Goal: Transaction & Acquisition: Purchase product/service

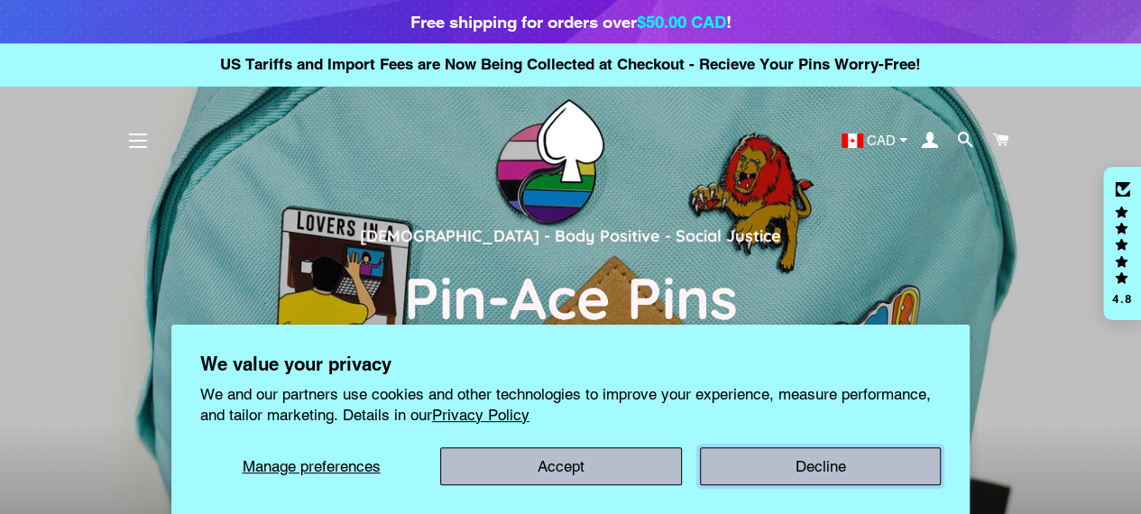
click at [844, 466] on button "Decline" at bounding box center [820, 466] width 241 height 38
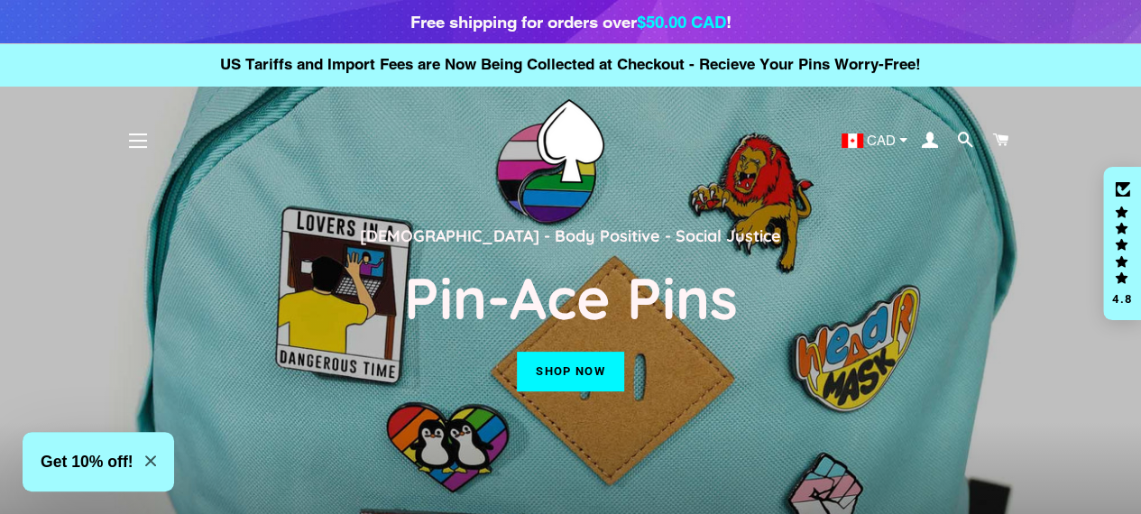
click at [579, 384] on link "Shop now" at bounding box center [570, 372] width 106 height 40
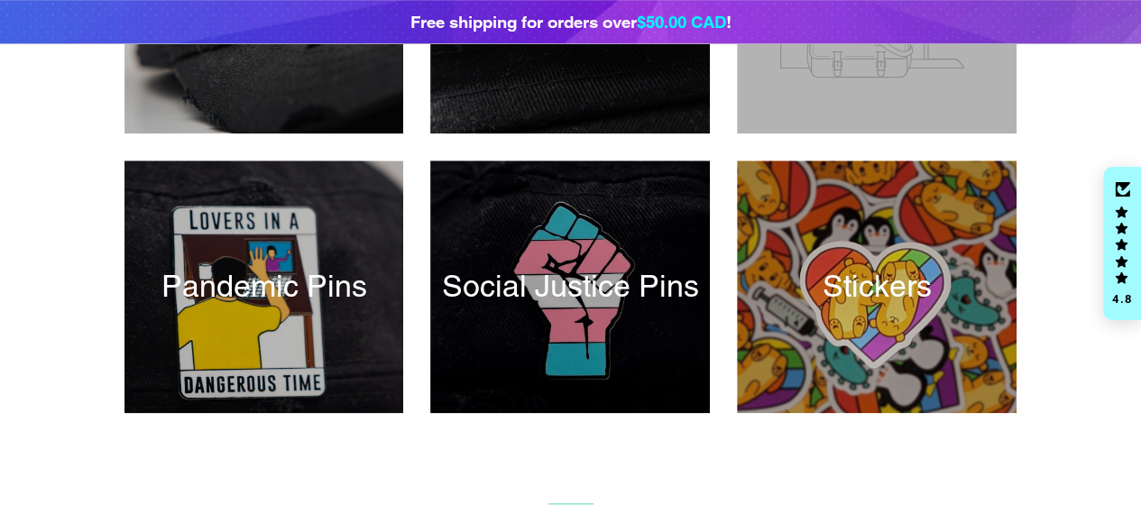
scroll to position [797, 0]
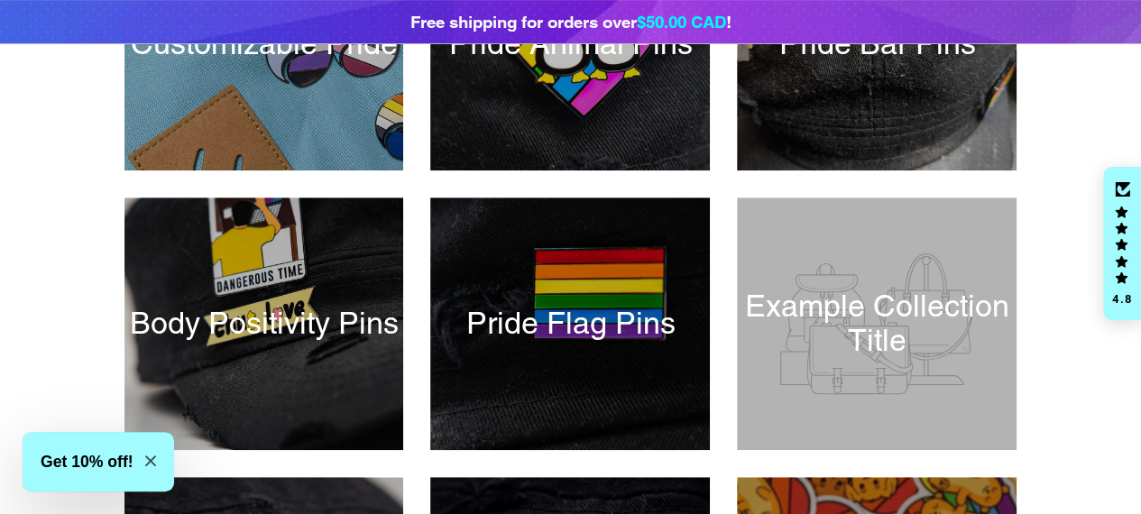
scroll to position [480, 0]
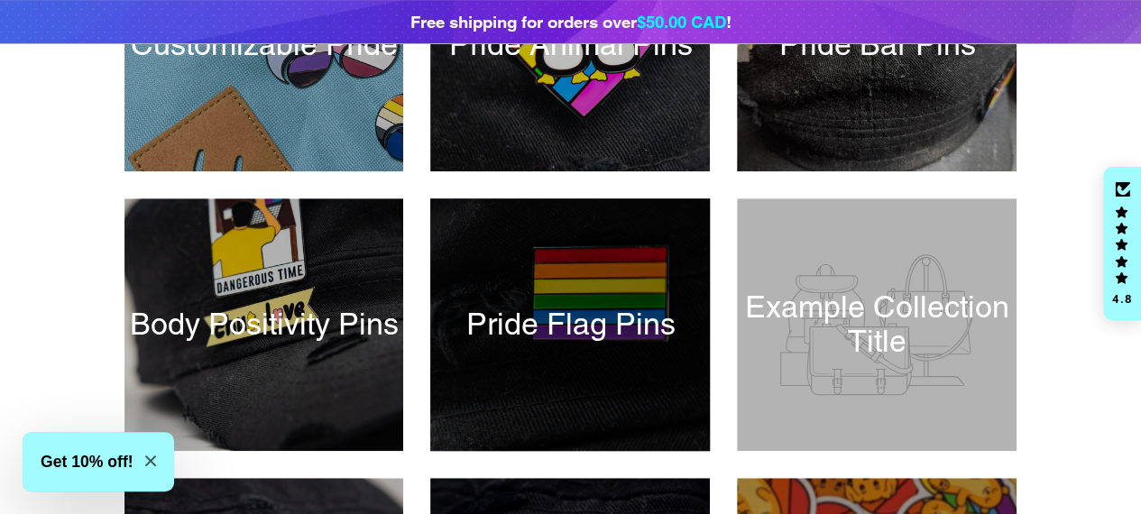
click at [578, 345] on div at bounding box center [571, 325] width 288 height 260
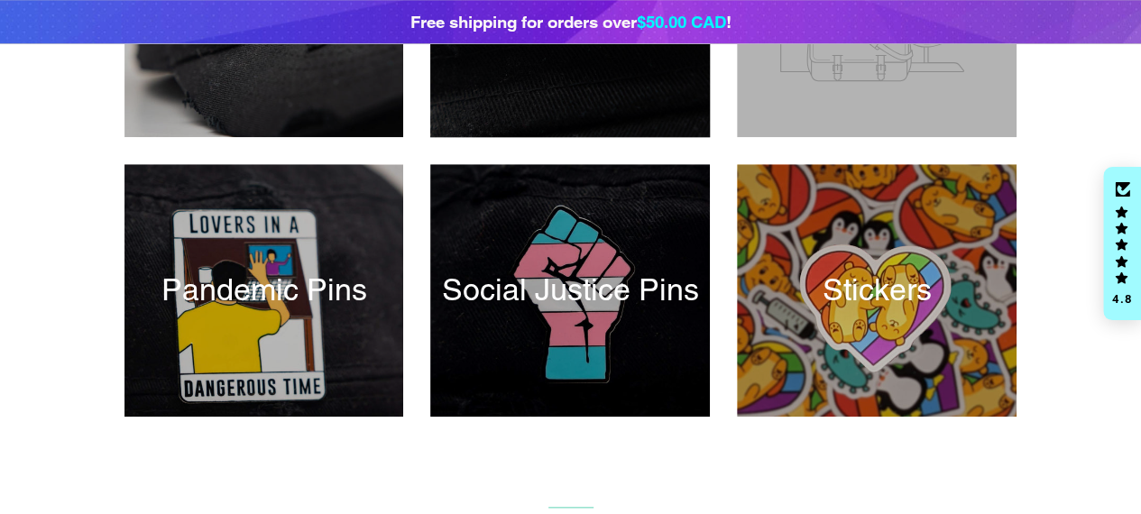
scroll to position [824, 0]
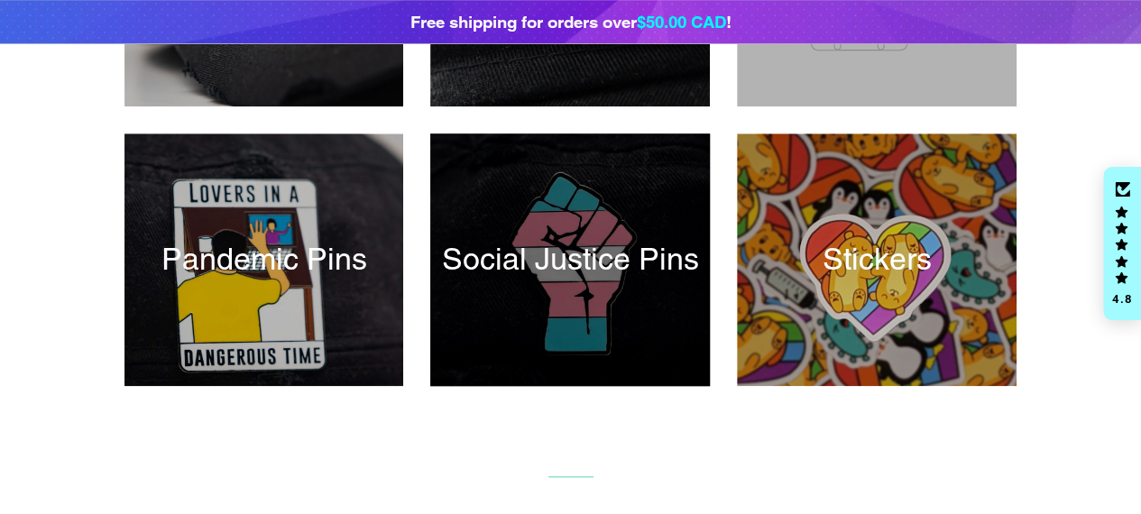
click at [566, 279] on div at bounding box center [571, 260] width 288 height 260
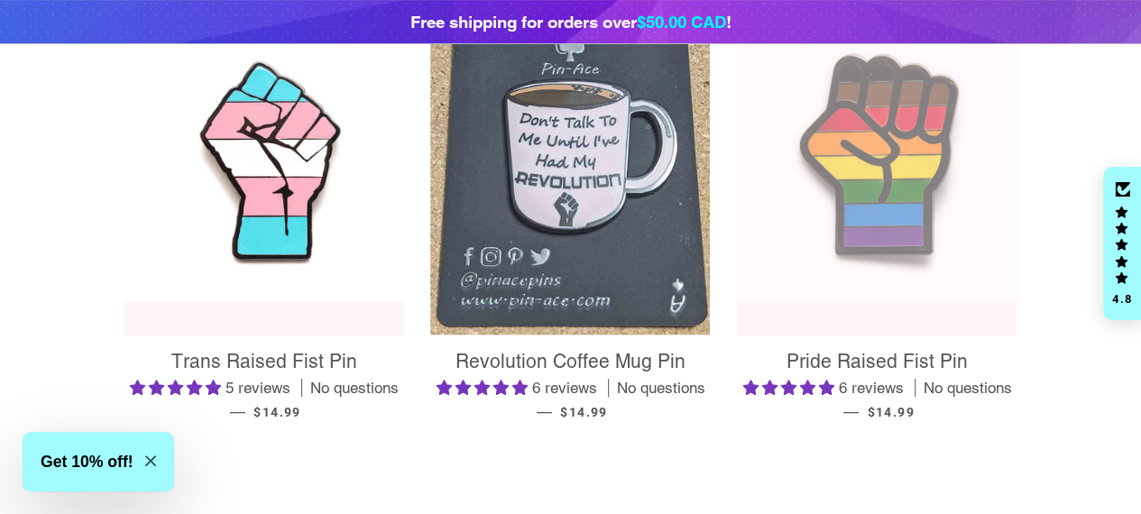
scroll to position [408, 0]
